Goal: Task Accomplishment & Management: Use online tool/utility

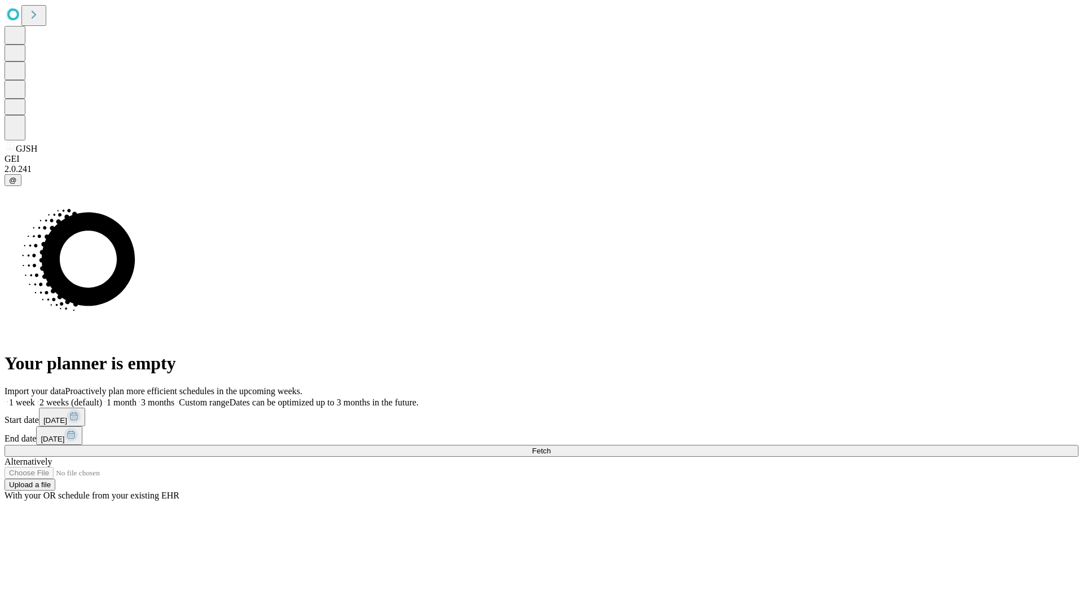
click at [550, 447] on span "Fetch" at bounding box center [541, 451] width 19 height 8
